Goal: Transaction & Acquisition: Purchase product/service

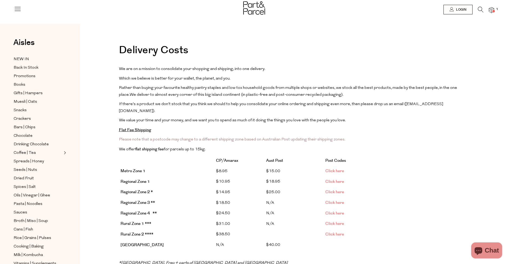
click at [478, 10] on icon at bounding box center [481, 10] width 6 height 6
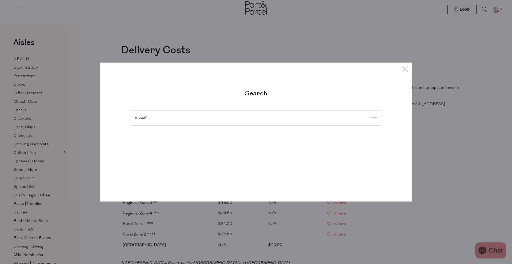
type input "mecatl"
click at [369, 114] on input "submit" at bounding box center [373, 118] width 8 height 8
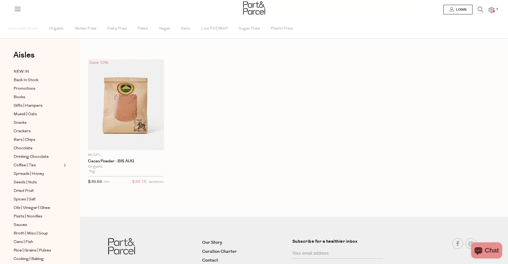
click at [480, 9] on icon at bounding box center [481, 10] width 6 height 6
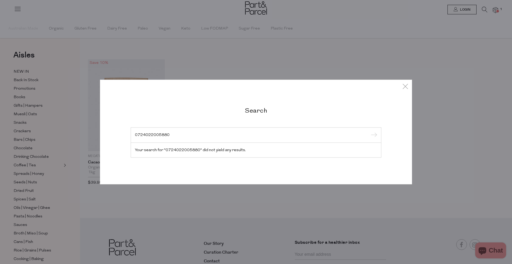
type input "0724022005880"
click at [369, 132] on input "submit" at bounding box center [373, 136] width 8 height 8
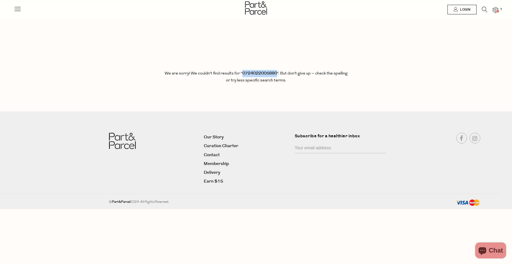
drag, startPoint x: 239, startPoint y: 73, endPoint x: 275, endPoint y: 74, distance: 35.7
click at [275, 74] on b "0724022005880" at bounding box center [259, 74] width 35 height 6
copy b "0724022005880"
click at [484, 8] on icon at bounding box center [485, 10] width 6 height 6
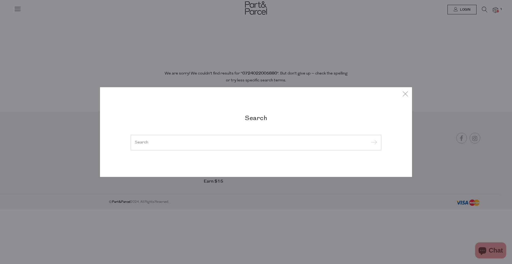
click at [369, 139] on input "submit" at bounding box center [373, 143] width 8 height 8
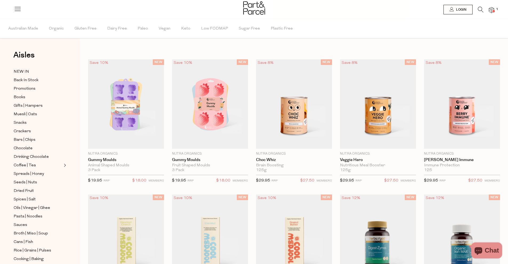
click at [478, 9] on icon at bounding box center [481, 10] width 6 height 6
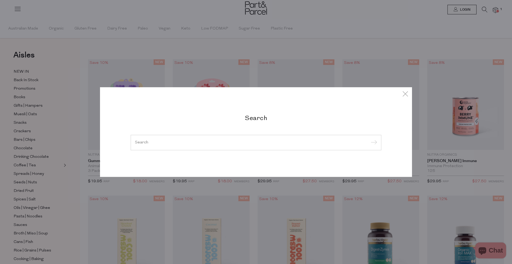
paste input "SOKA-PANTRY-CRNCH-CHILLI-OIL-280ML"
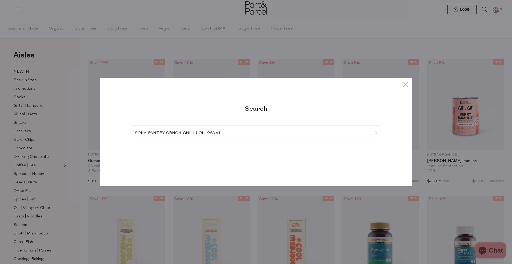
type input "SOKA-PANTRY-CRNCH-CHILLI-OIL-280ML"
click at [369, 130] on input "submit" at bounding box center [373, 134] width 8 height 8
